Goal: Transaction & Acquisition: Purchase product/service

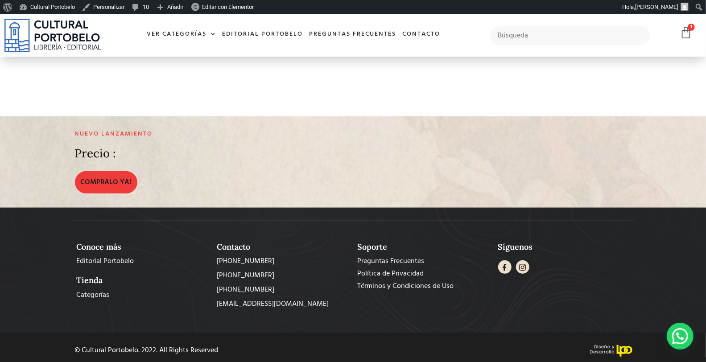
scroll to position [216, 0]
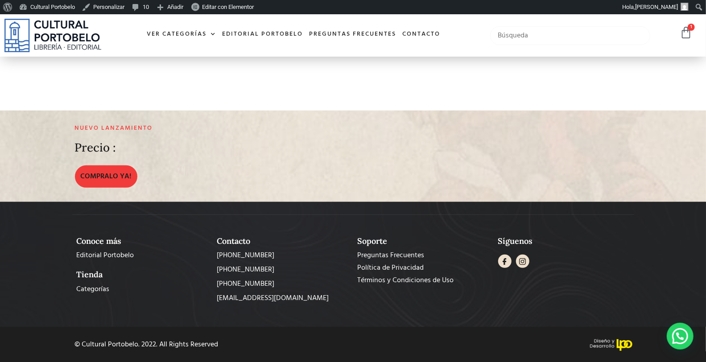
click at [537, 33] on input "text" at bounding box center [570, 35] width 160 height 19
type input "procedimiento administrativo"
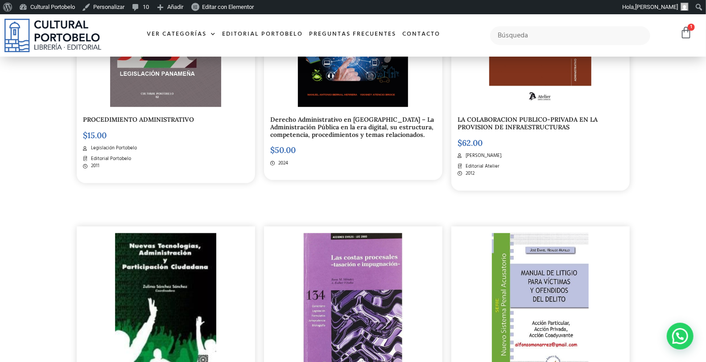
scroll to position [198, 0]
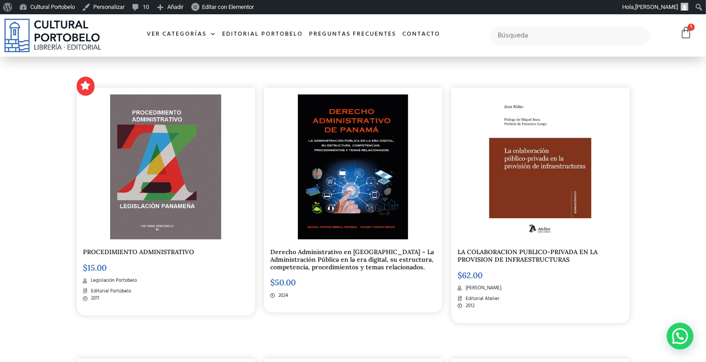
click at [187, 153] on img at bounding box center [165, 167] width 111 height 145
